Goal: Task Accomplishment & Management: Use online tool/utility

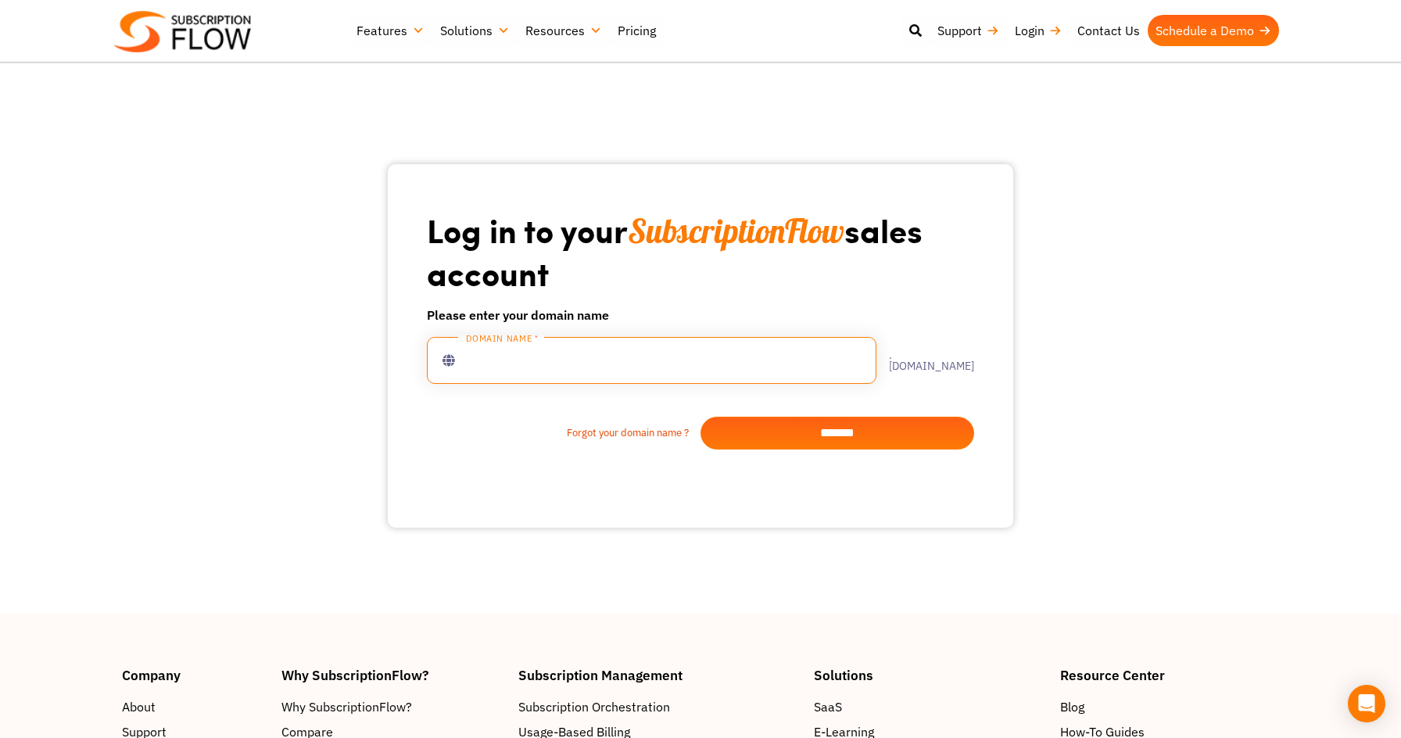
click at [515, 362] on input "text" at bounding box center [651, 360] width 449 height 47
type input "****"
click at [861, 439] on input "*******" at bounding box center [837, 433] width 274 height 33
